Goal: Find contact information: Find contact information

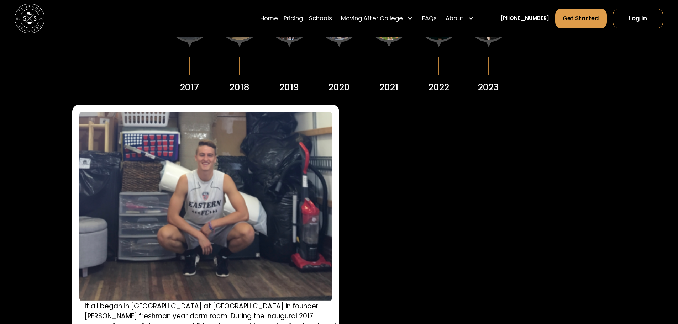
scroll to position [1032, 0]
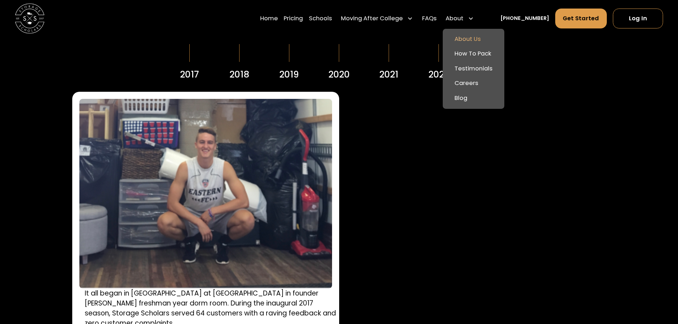
click at [477, 41] on link "About Us" at bounding box center [474, 39] width 56 height 15
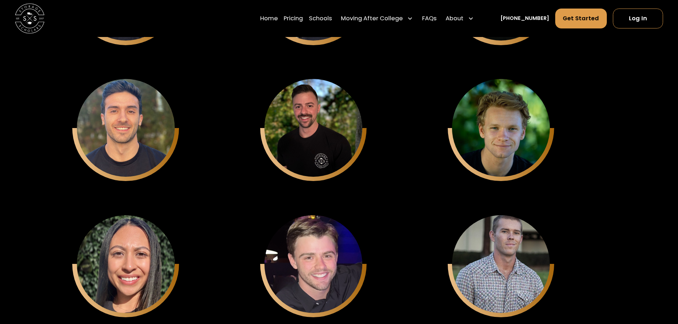
scroll to position [2563, 0]
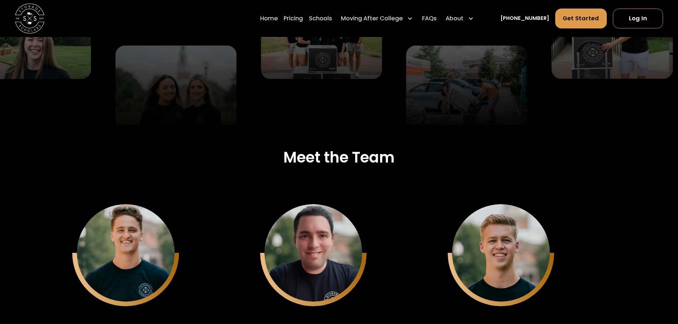
scroll to position [1602, 0]
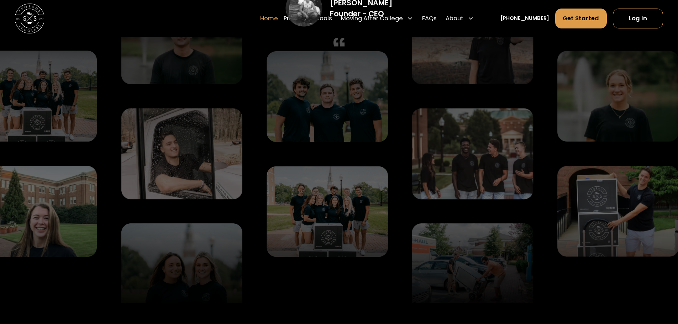
click at [278, 19] on link "Home" at bounding box center [269, 18] width 18 height 21
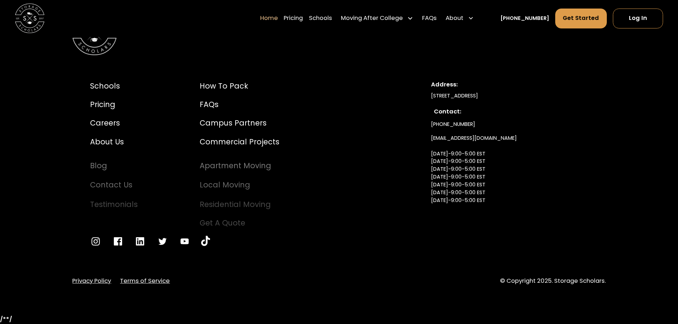
scroll to position [2552, 0]
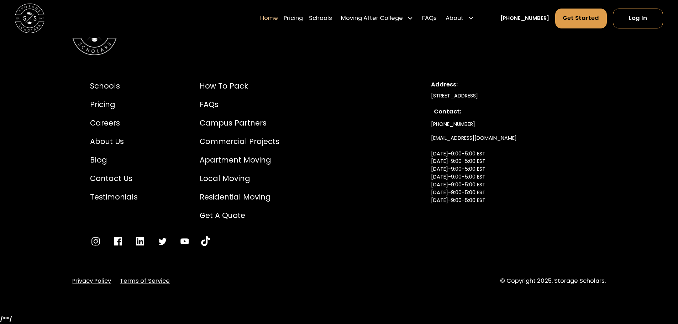
click at [463, 138] on link "info@storagescholars.com Monday-9:00-5:00 EST Tuesday-9:00-5:00 EST Wednesday-9…" at bounding box center [474, 177] width 86 height 91
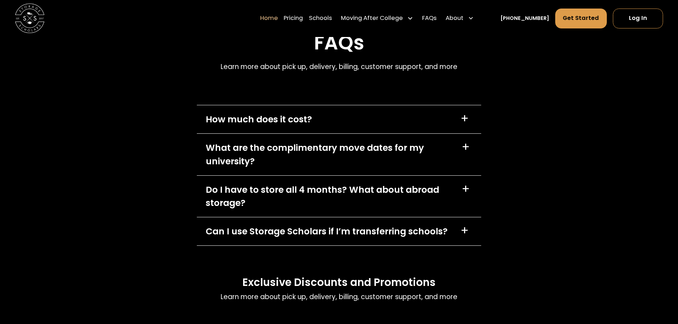
scroll to position [1911, 0]
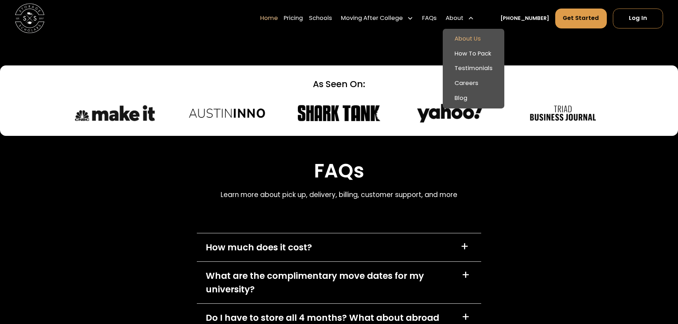
click at [471, 40] on link "About Us" at bounding box center [474, 39] width 56 height 15
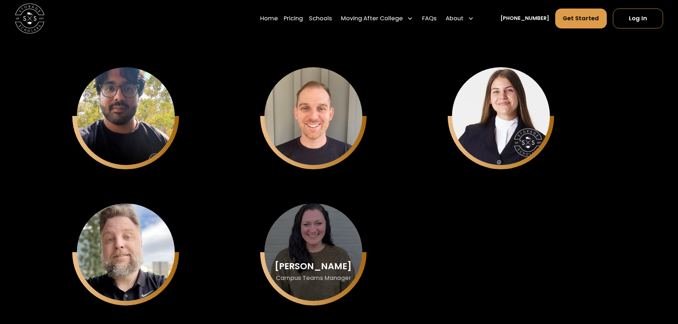
scroll to position [2634, 0]
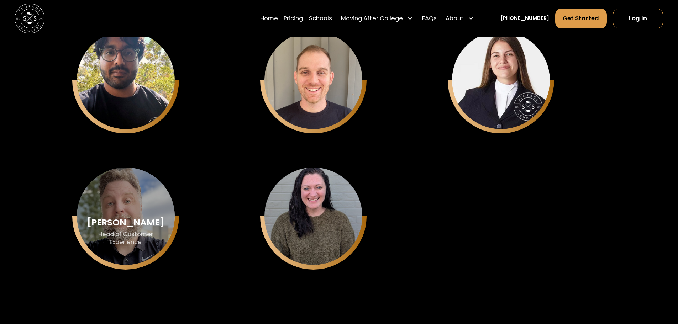
drag, startPoint x: 94, startPoint y: 226, endPoint x: 158, endPoint y: 242, distance: 65.7
copy div "Robert Nielsen Head of Customer Experience"
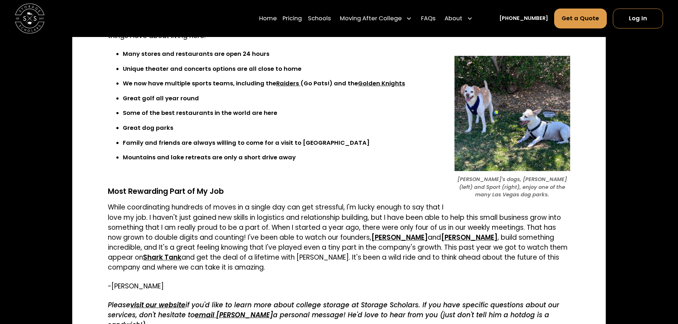
scroll to position [1139, 0]
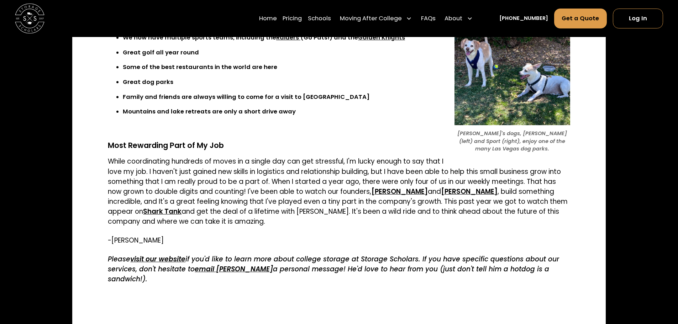
click at [226, 273] on em "email [PERSON_NAME]" at bounding box center [234, 269] width 78 height 10
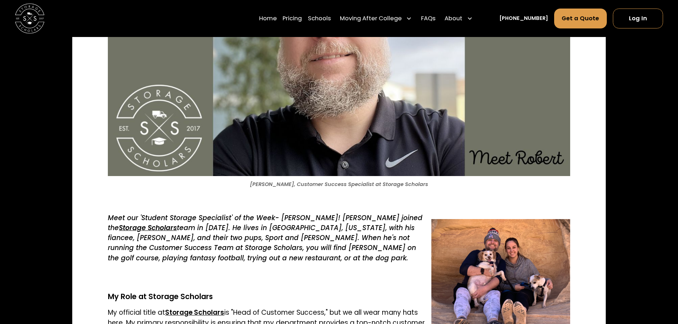
scroll to position [142, 0]
